Goal: Task Accomplishment & Management: Manage account settings

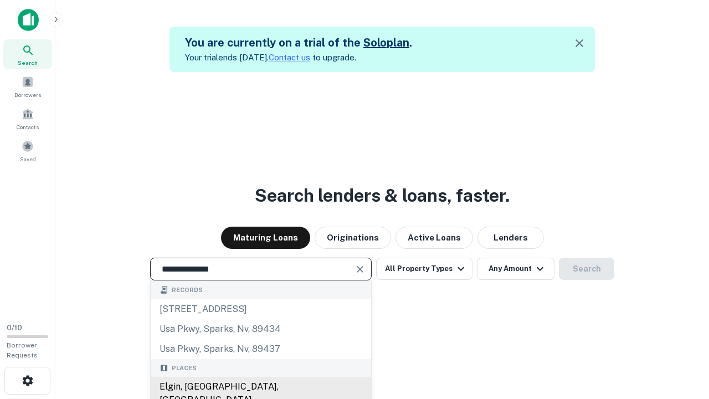
click at [260, 387] on div "Elgin, [GEOGRAPHIC_DATA], [GEOGRAPHIC_DATA]" at bounding box center [261, 393] width 221 height 33
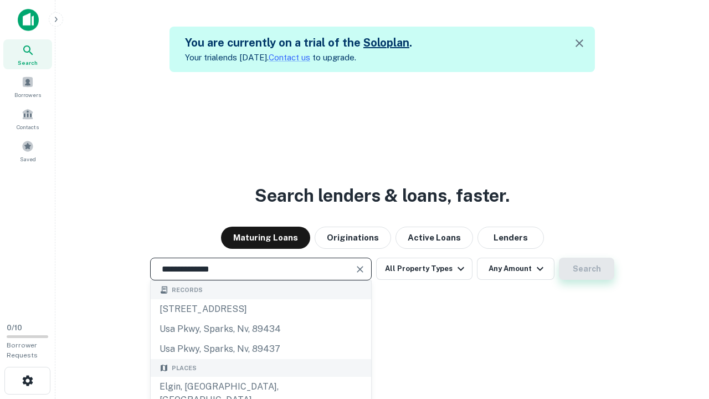
type input "**********"
click at [587, 269] on button "Search" at bounding box center [586, 269] width 55 height 22
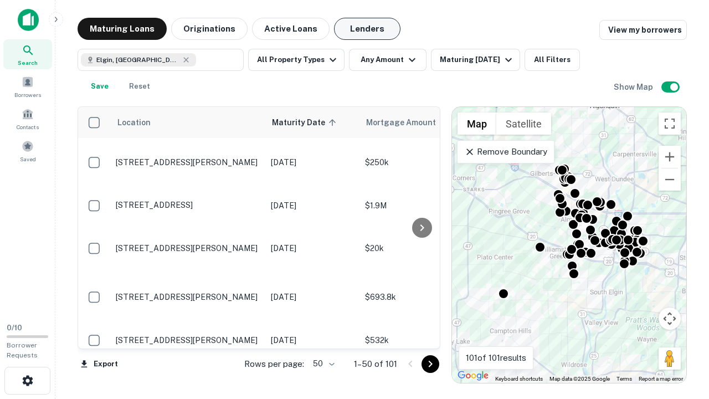
click at [367, 29] on button "Lenders" at bounding box center [367, 29] width 67 height 22
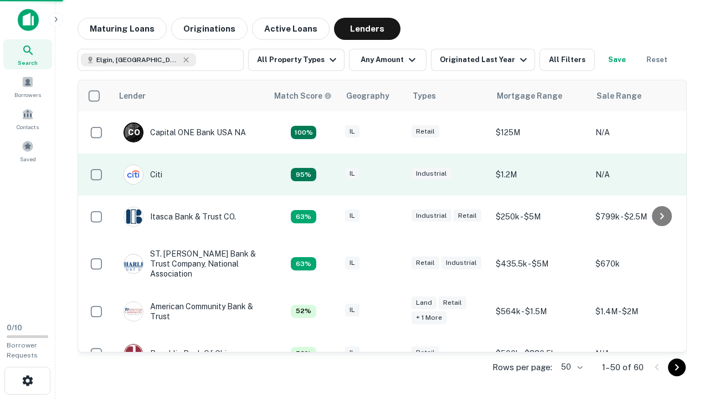
click at [393, 175] on div "IL" at bounding box center [372, 174] width 55 height 15
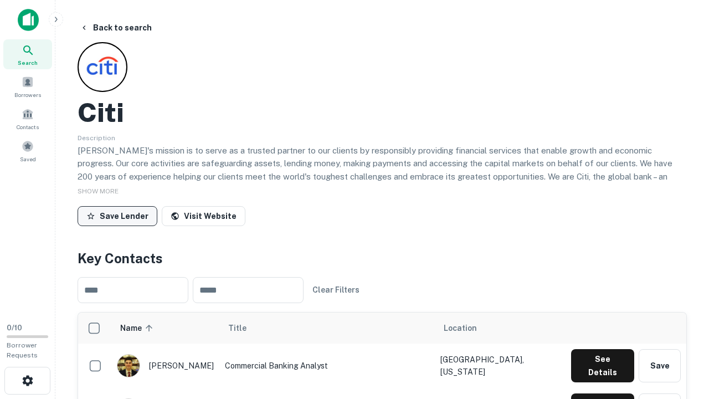
click at [117, 216] on button "Save Lender" at bounding box center [118, 216] width 80 height 20
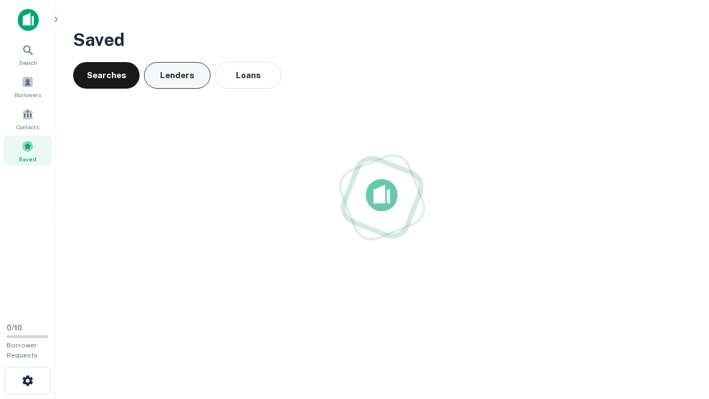
click at [177, 75] on button "Lenders" at bounding box center [177, 75] width 67 height 27
